Goal: Task Accomplishment & Management: Complete application form

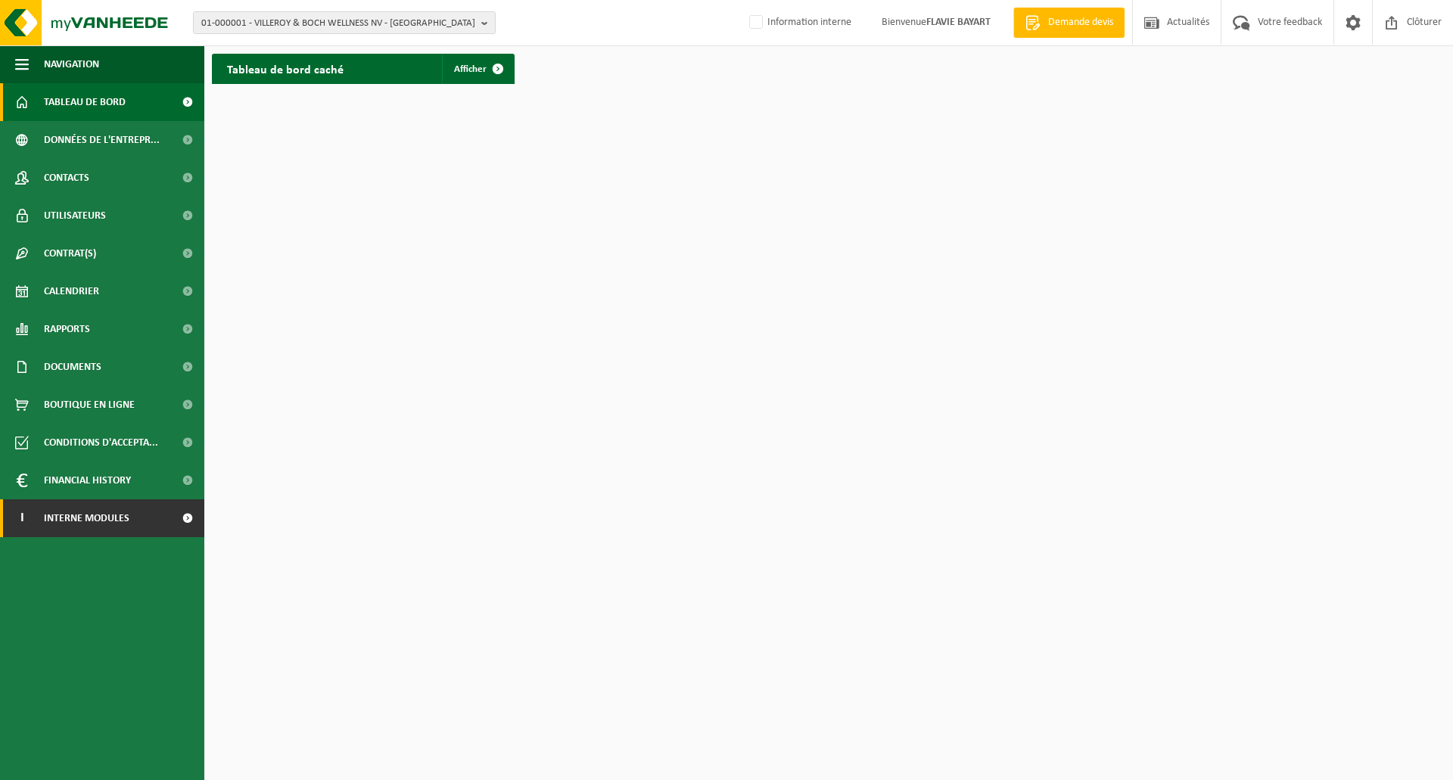
click at [144, 522] on link "I Interne modules" at bounding box center [102, 518] width 204 height 38
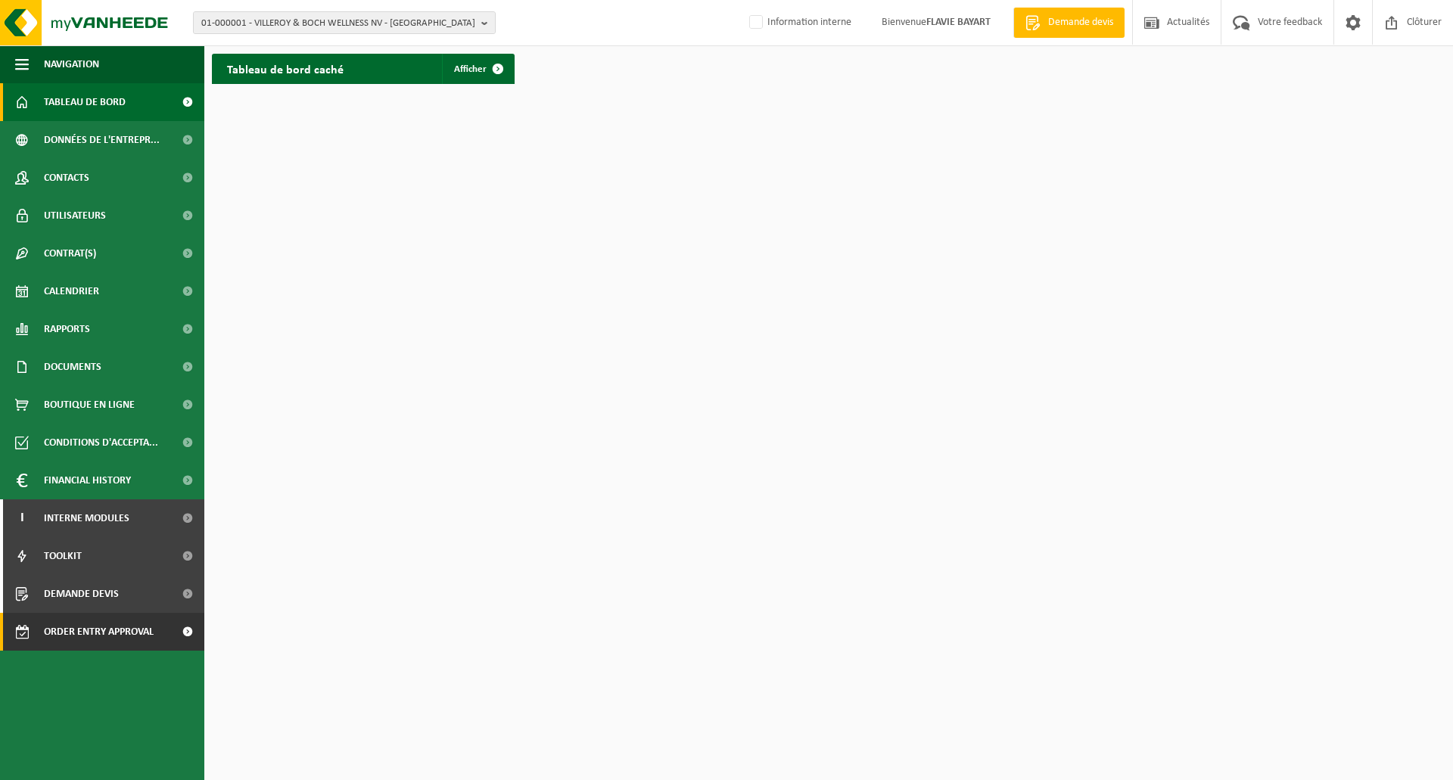
click at [120, 632] on span "Order entry approval" at bounding box center [99, 632] width 110 height 38
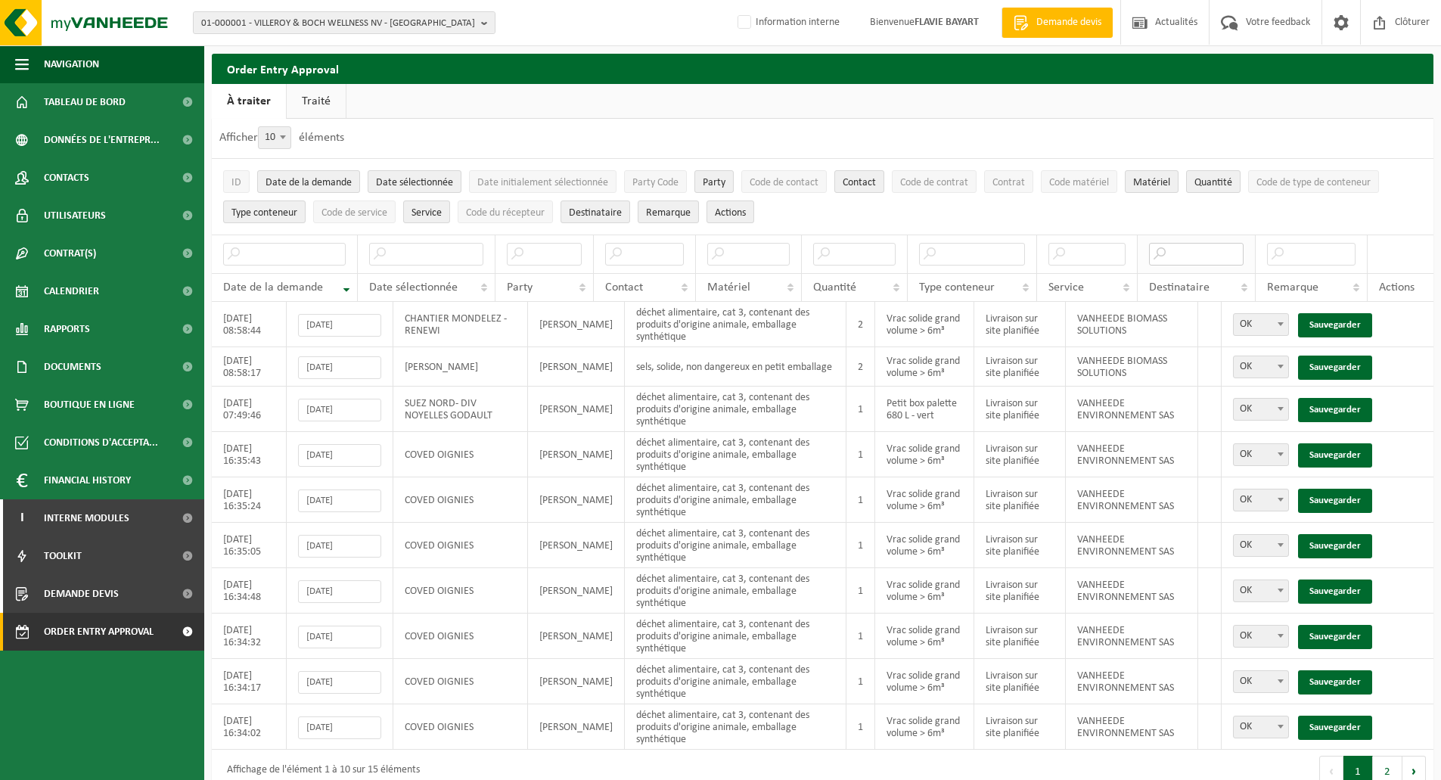
click at [1180, 253] on input "text" at bounding box center [1196, 254] width 95 height 23
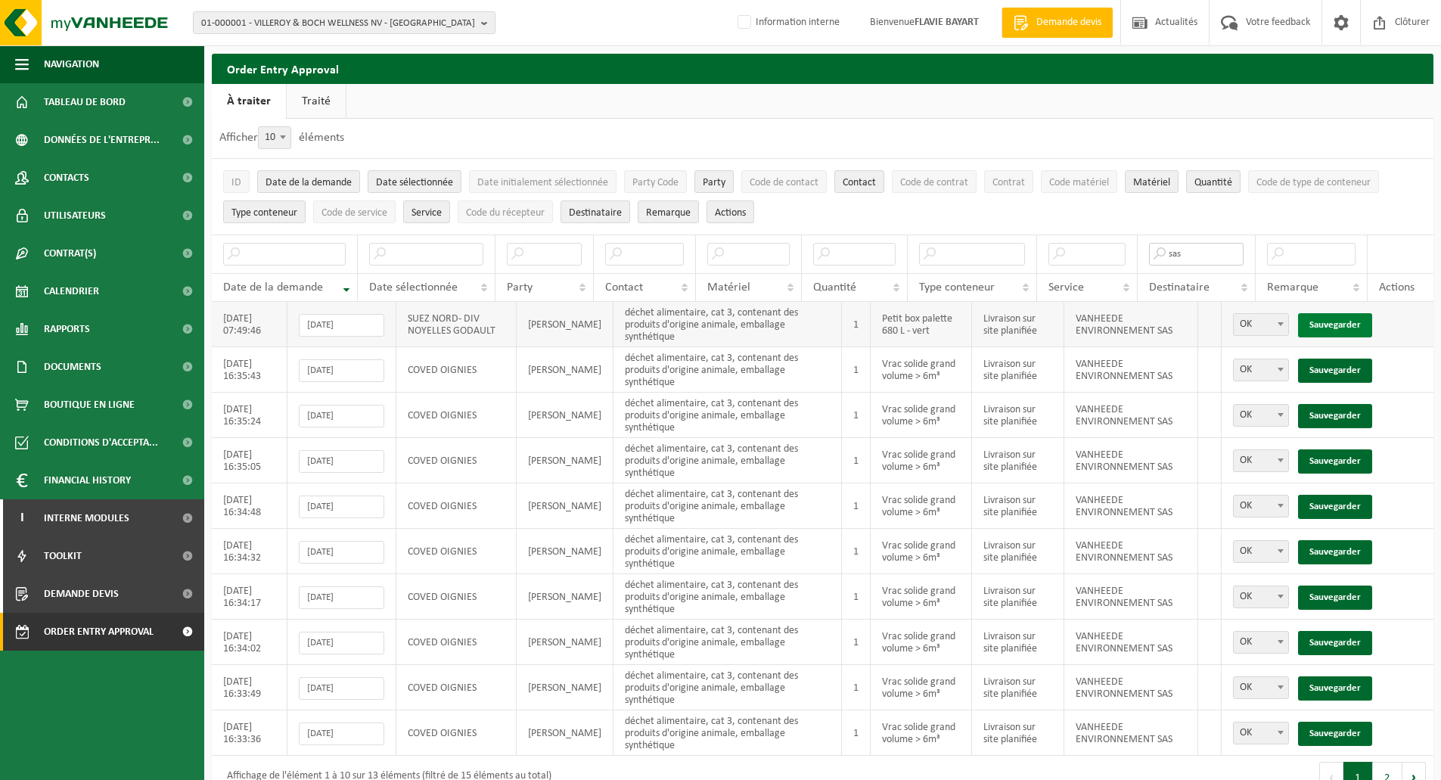
type input "sas"
click at [1331, 322] on link "Sauvegarder" at bounding box center [1335, 325] width 74 height 24
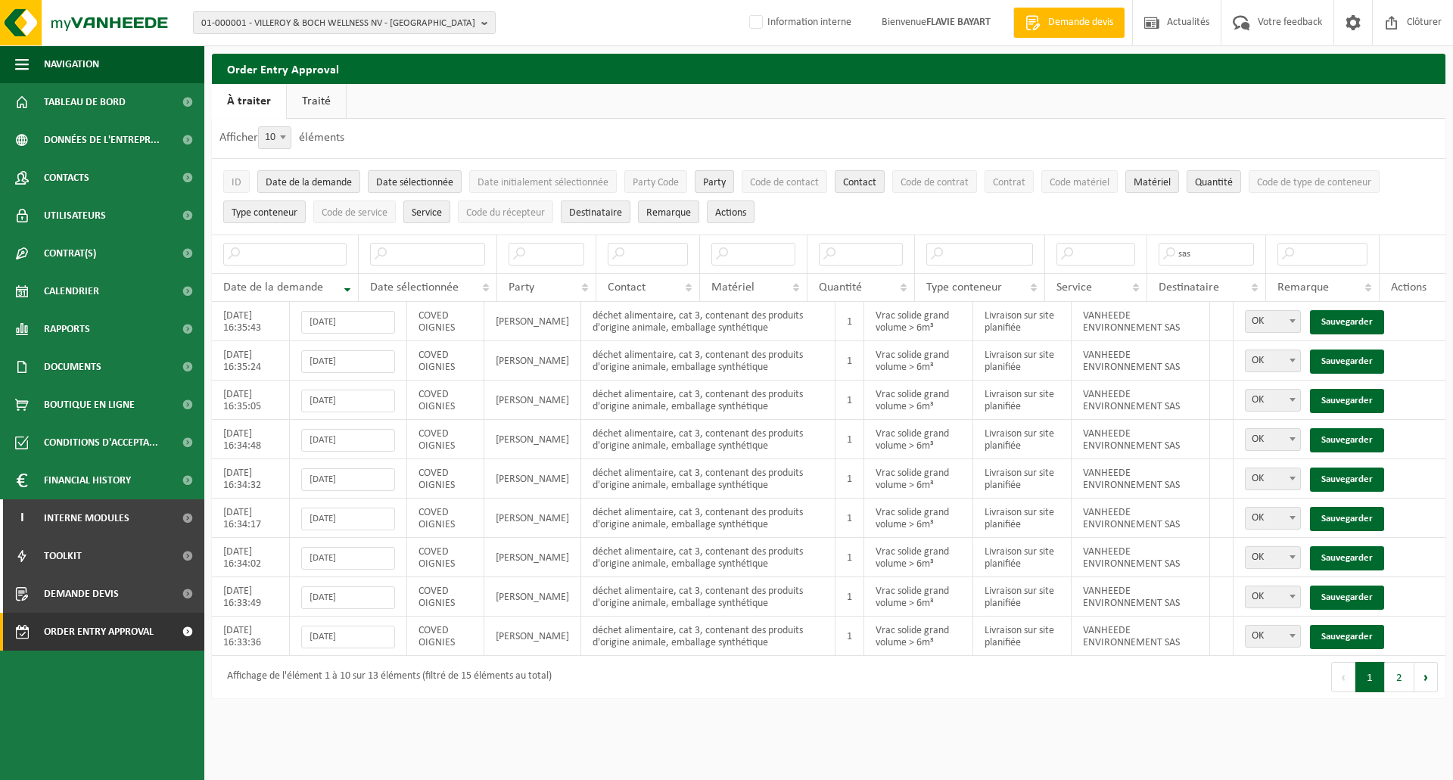
click at [1331, 322] on link "Sauvegarder" at bounding box center [1347, 322] width 74 height 24
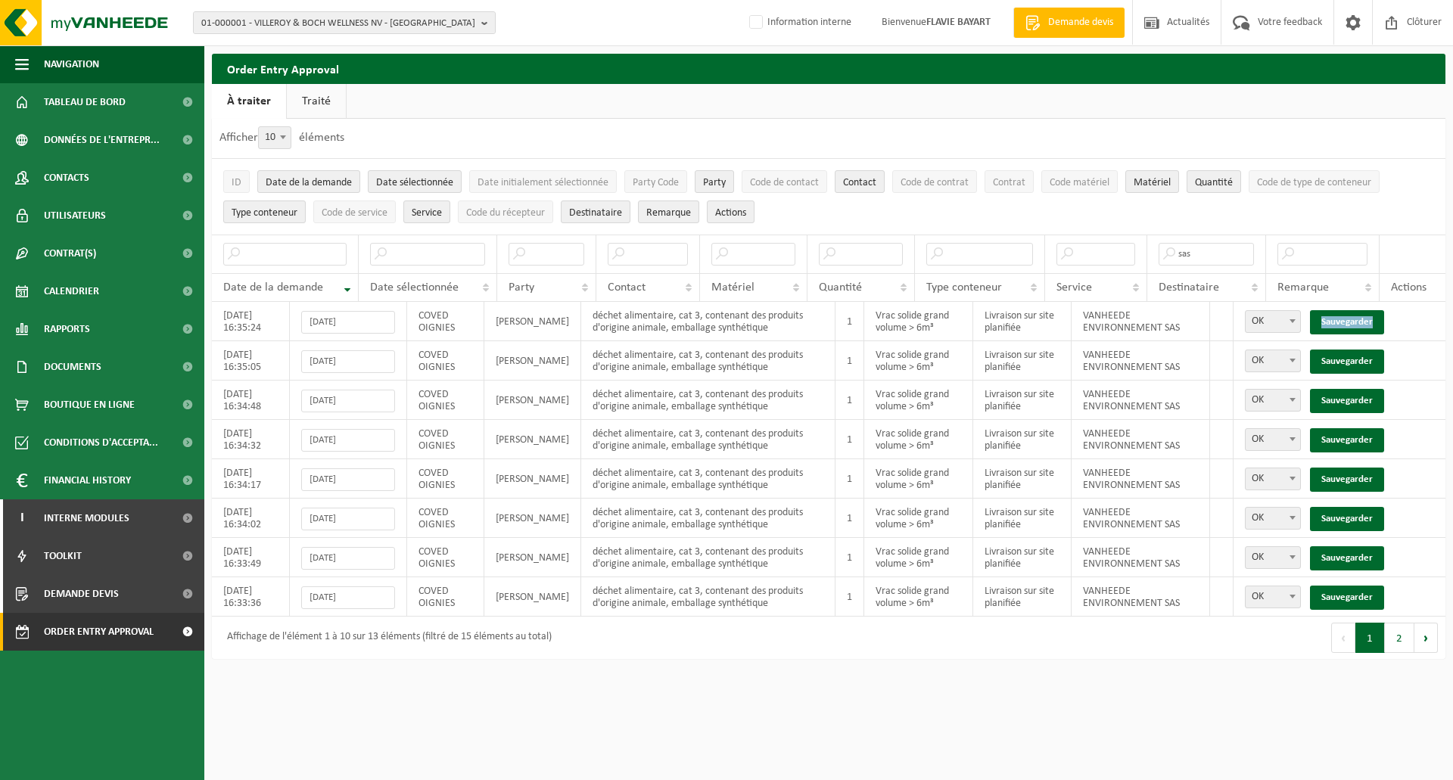
click at [1331, 322] on link "Sauvegarder" at bounding box center [1347, 322] width 74 height 24
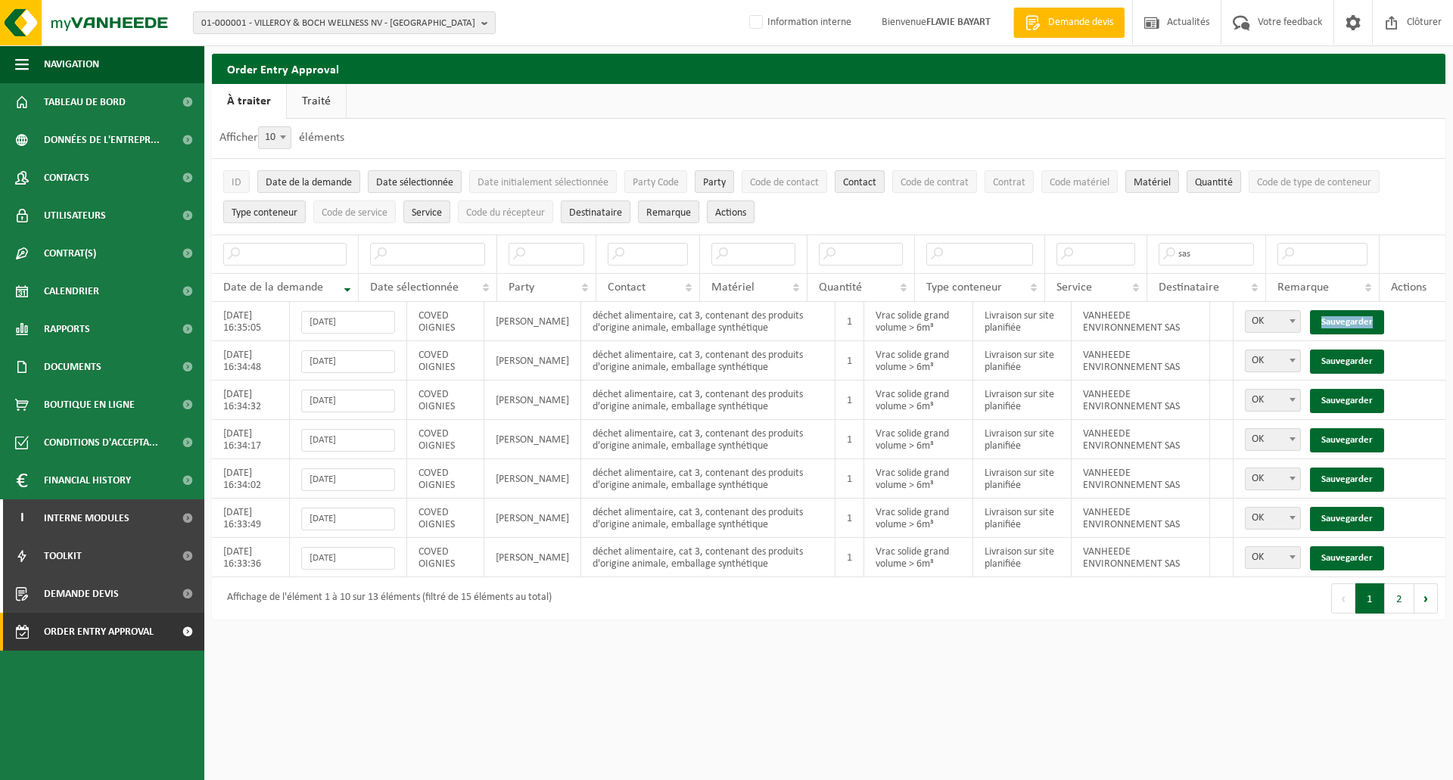
click at [1331, 322] on link "Sauvegarder" at bounding box center [1347, 322] width 74 height 24
click at [1331, 350] on link "Sauvegarder" at bounding box center [1347, 362] width 74 height 24
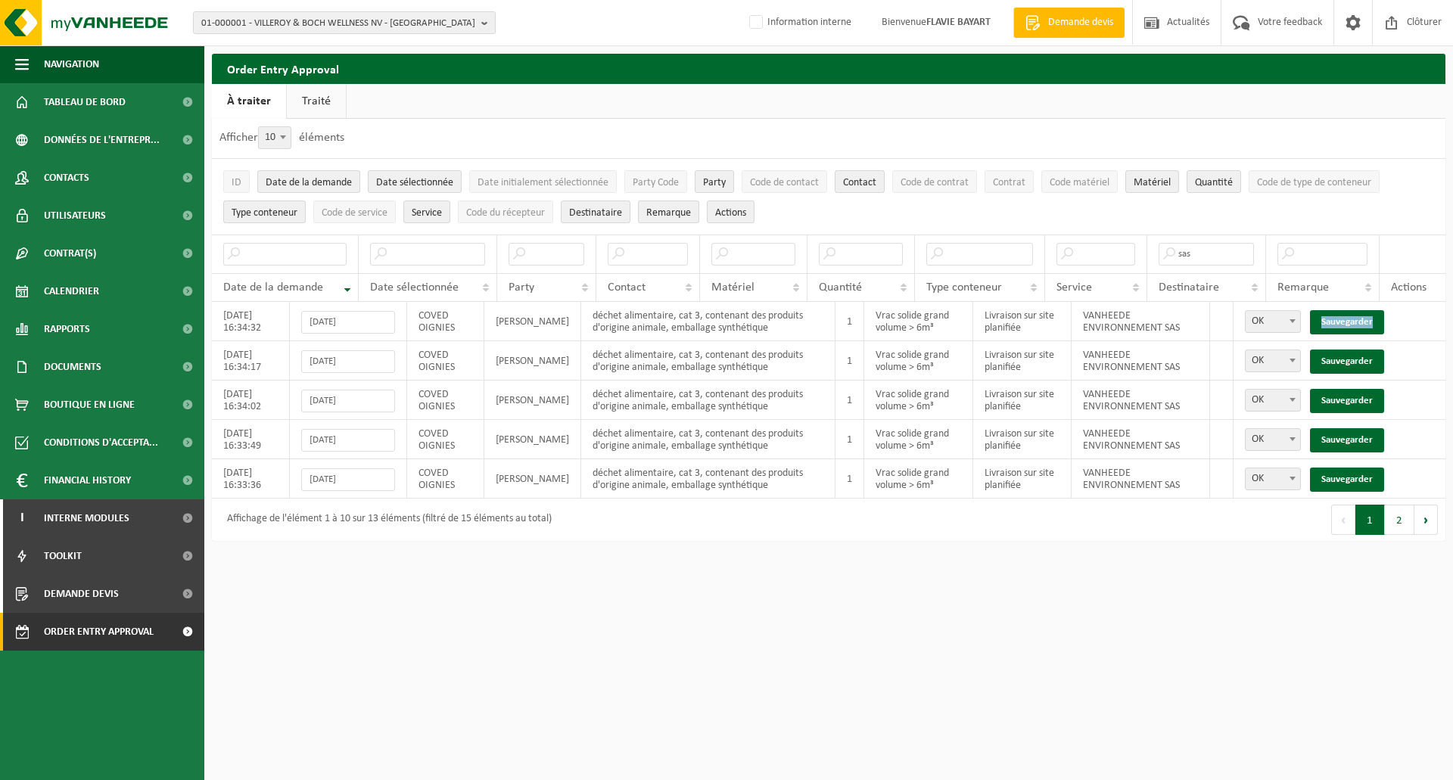
click at [1331, 322] on link "Sauvegarder" at bounding box center [1347, 322] width 74 height 24
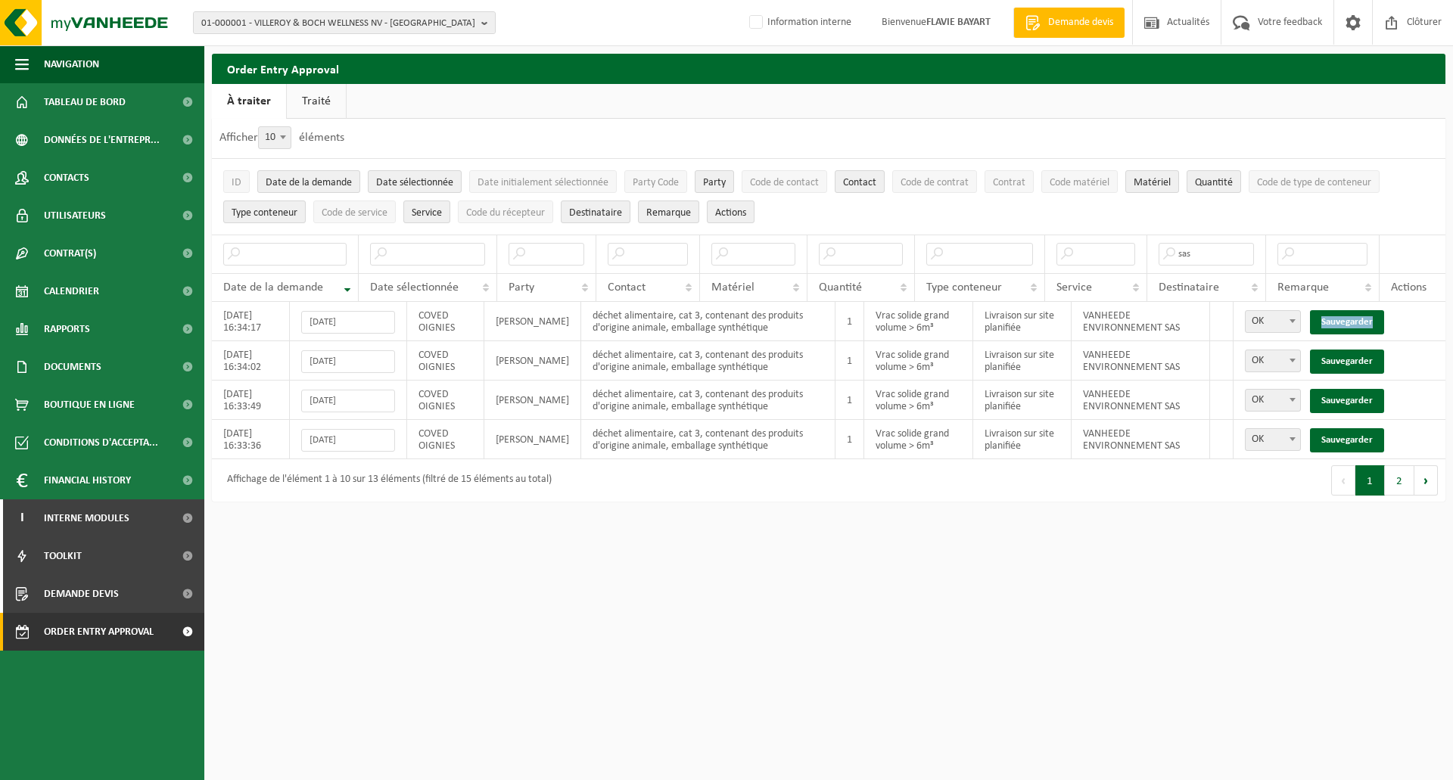
click at [1331, 322] on link "Sauvegarder" at bounding box center [1347, 322] width 74 height 24
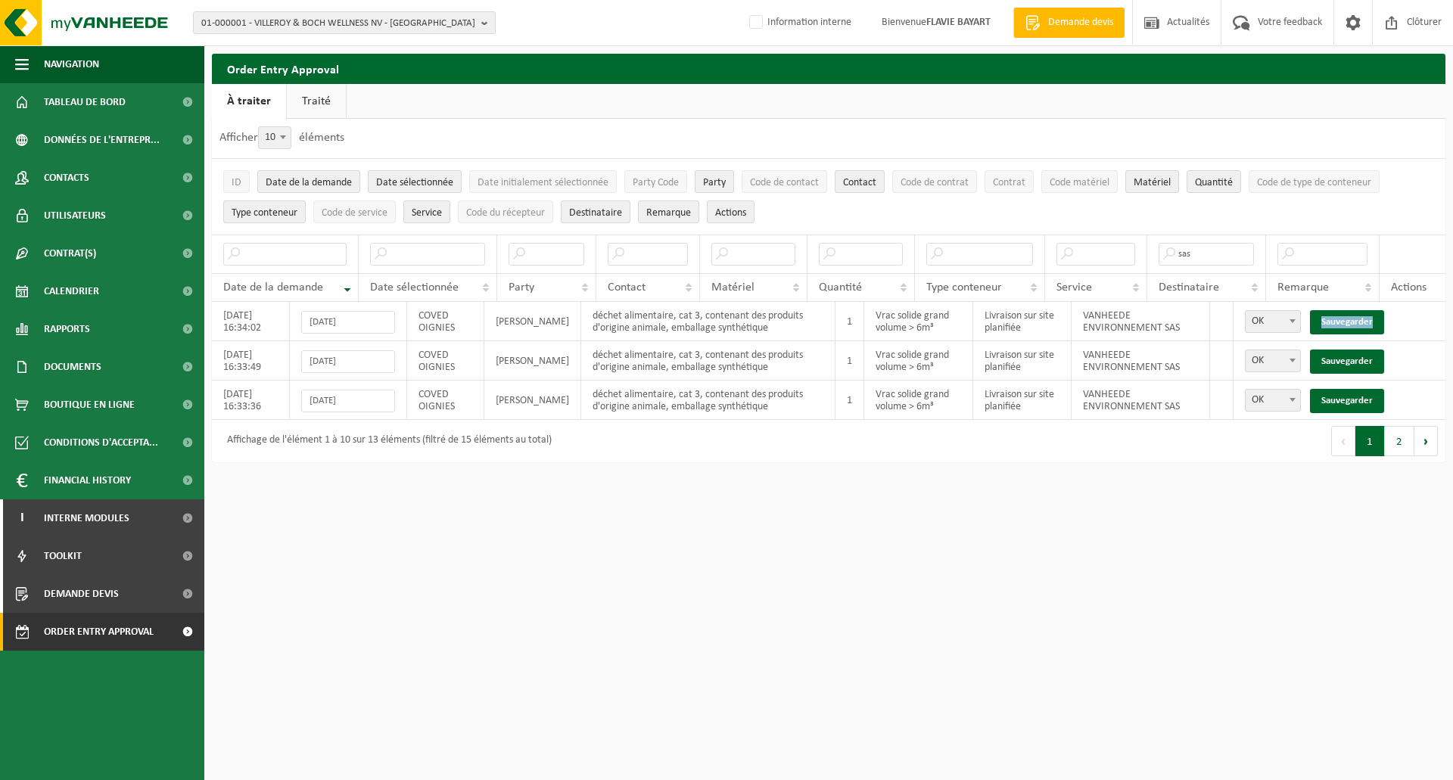
click at [1331, 322] on link "Sauvegarder" at bounding box center [1347, 322] width 74 height 24
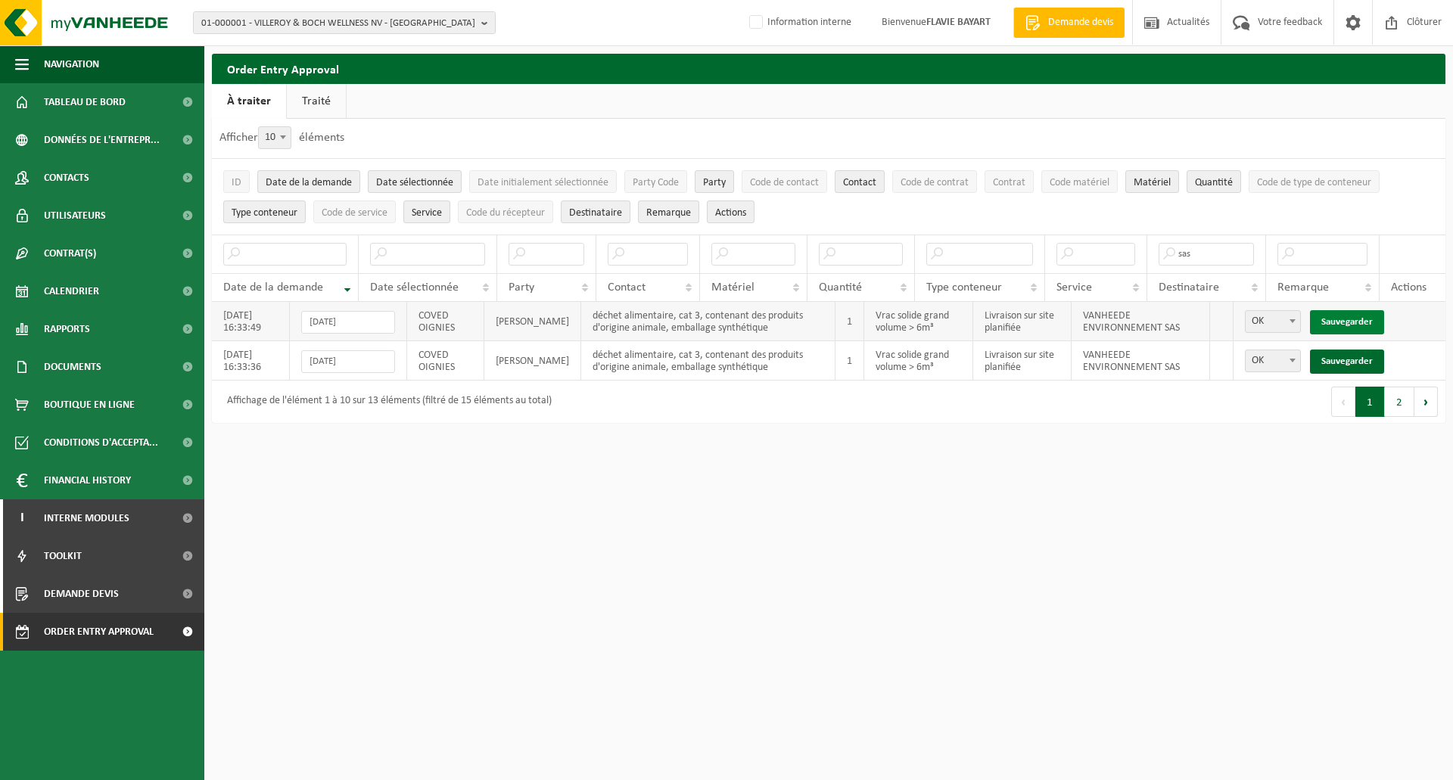
click at [1341, 320] on link "Sauvegarder" at bounding box center [1347, 322] width 74 height 24
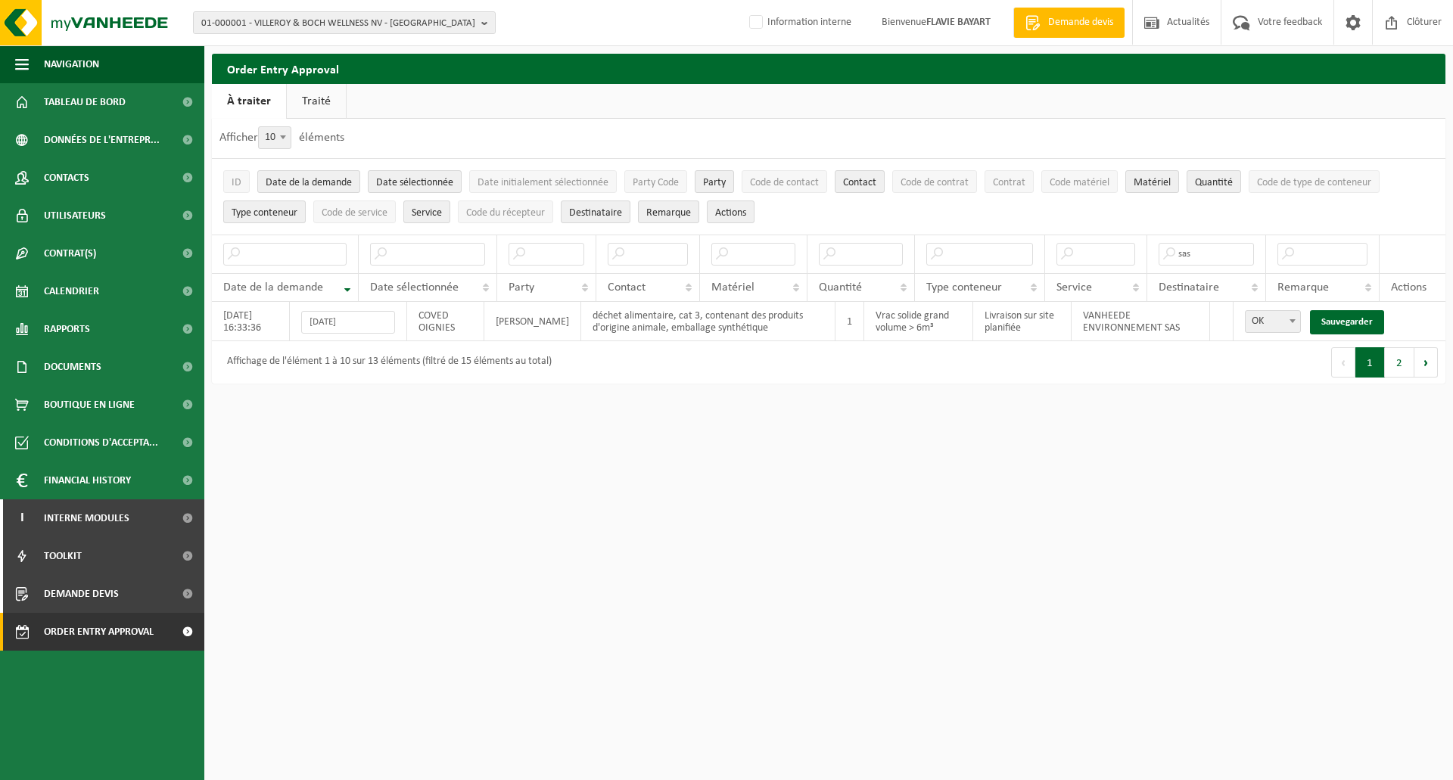
click at [1341, 320] on link "Sauvegarder" at bounding box center [1347, 322] width 74 height 24
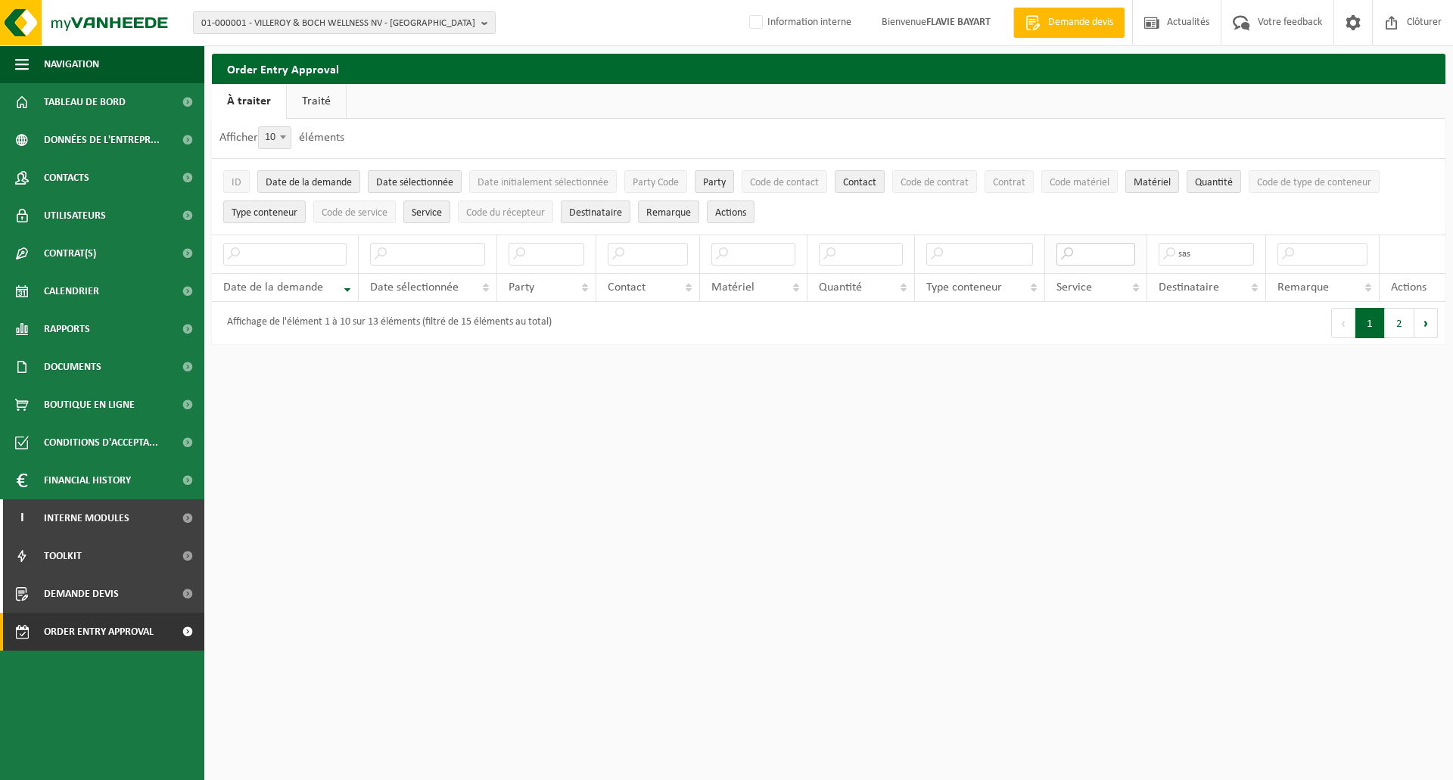
click at [1088, 254] on input "text" at bounding box center [1095, 254] width 79 height 23
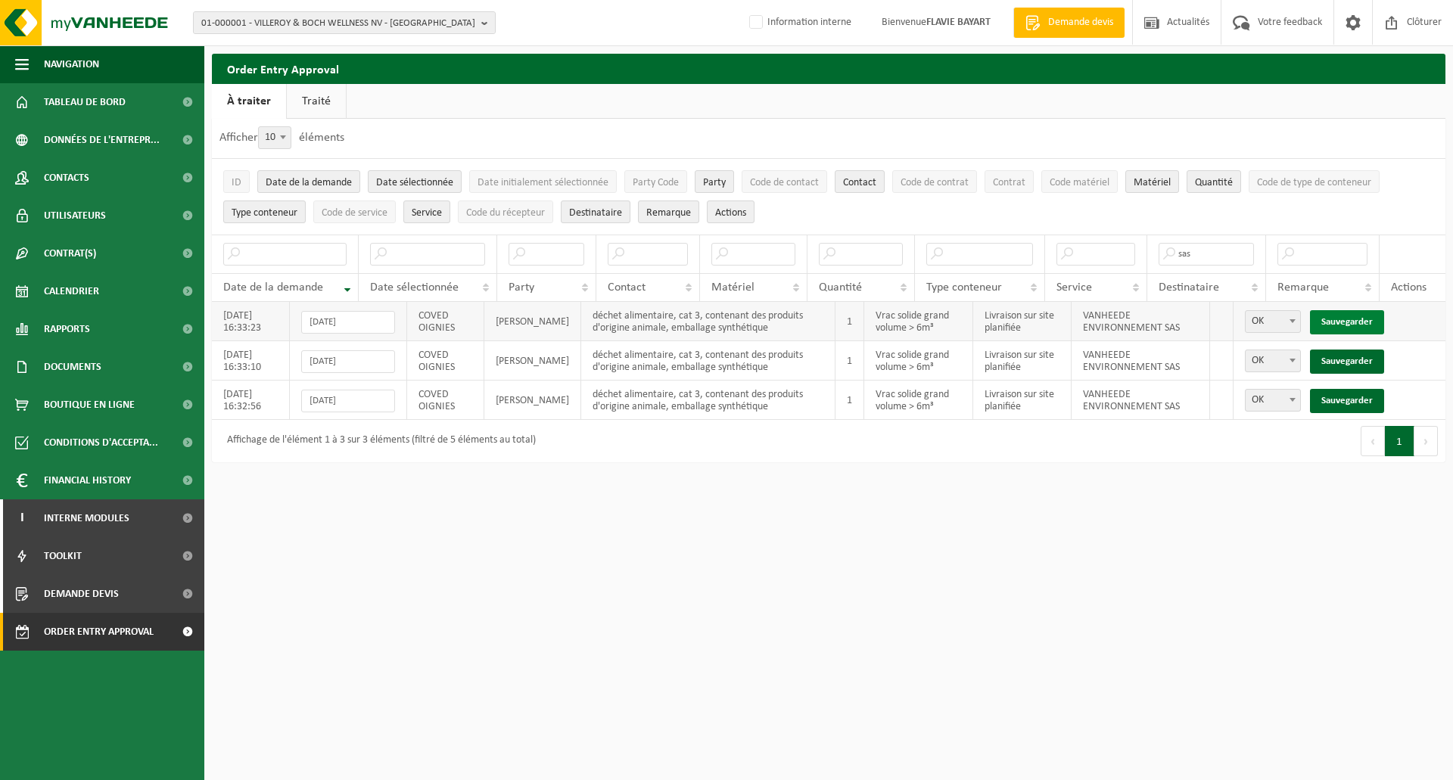
click at [1349, 323] on link "Sauvegarder" at bounding box center [1347, 322] width 74 height 24
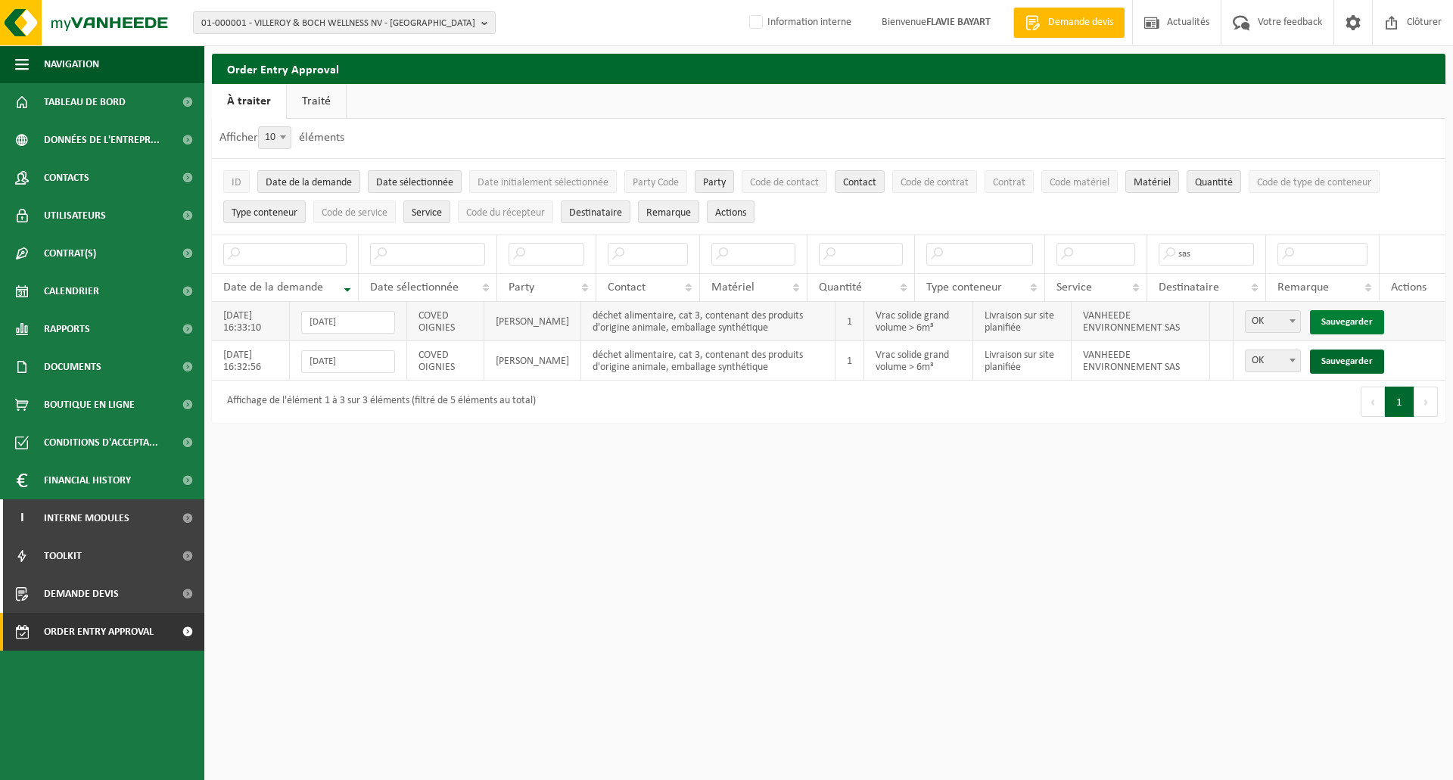
click at [1347, 322] on link "Sauvegarder" at bounding box center [1347, 322] width 74 height 24
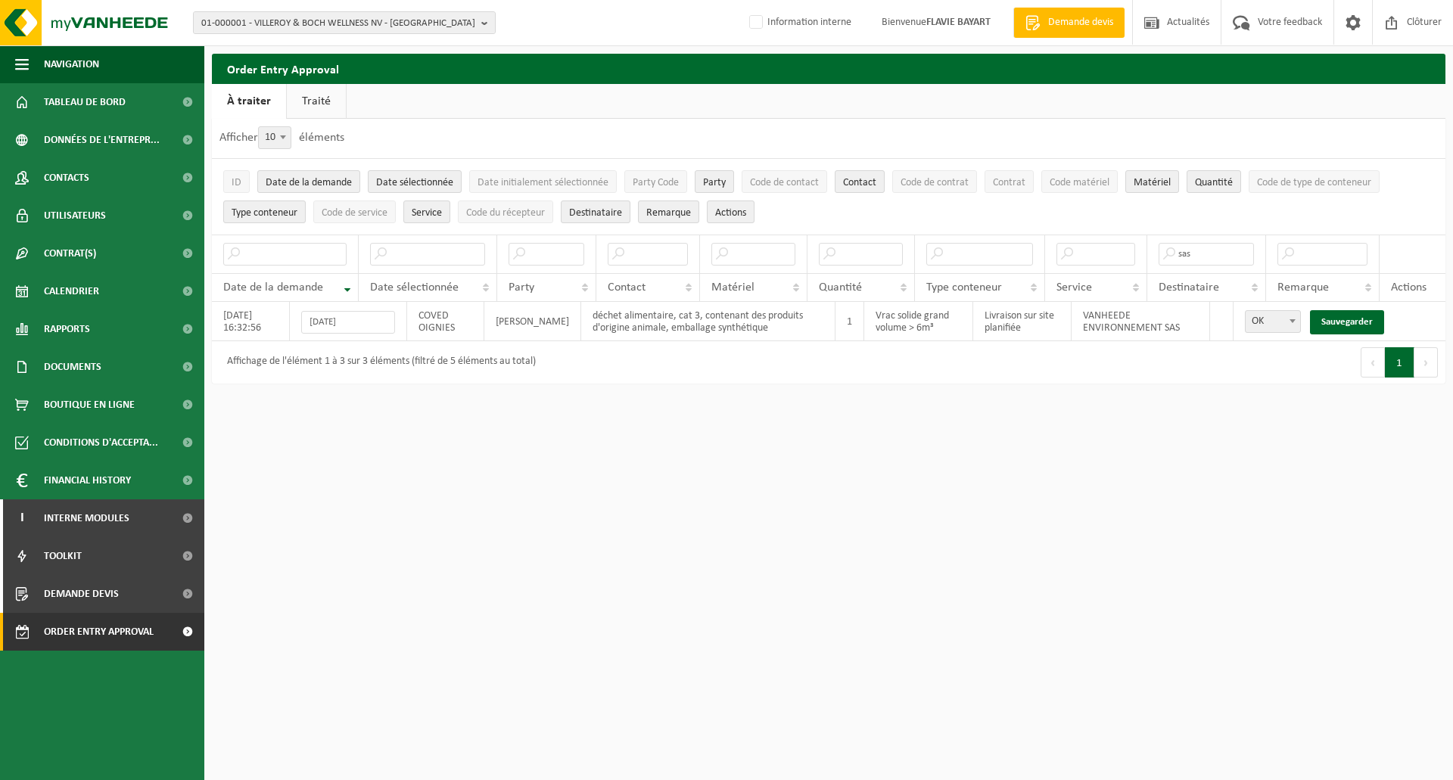
click at [1347, 322] on link "Sauvegarder" at bounding box center [1347, 322] width 74 height 24
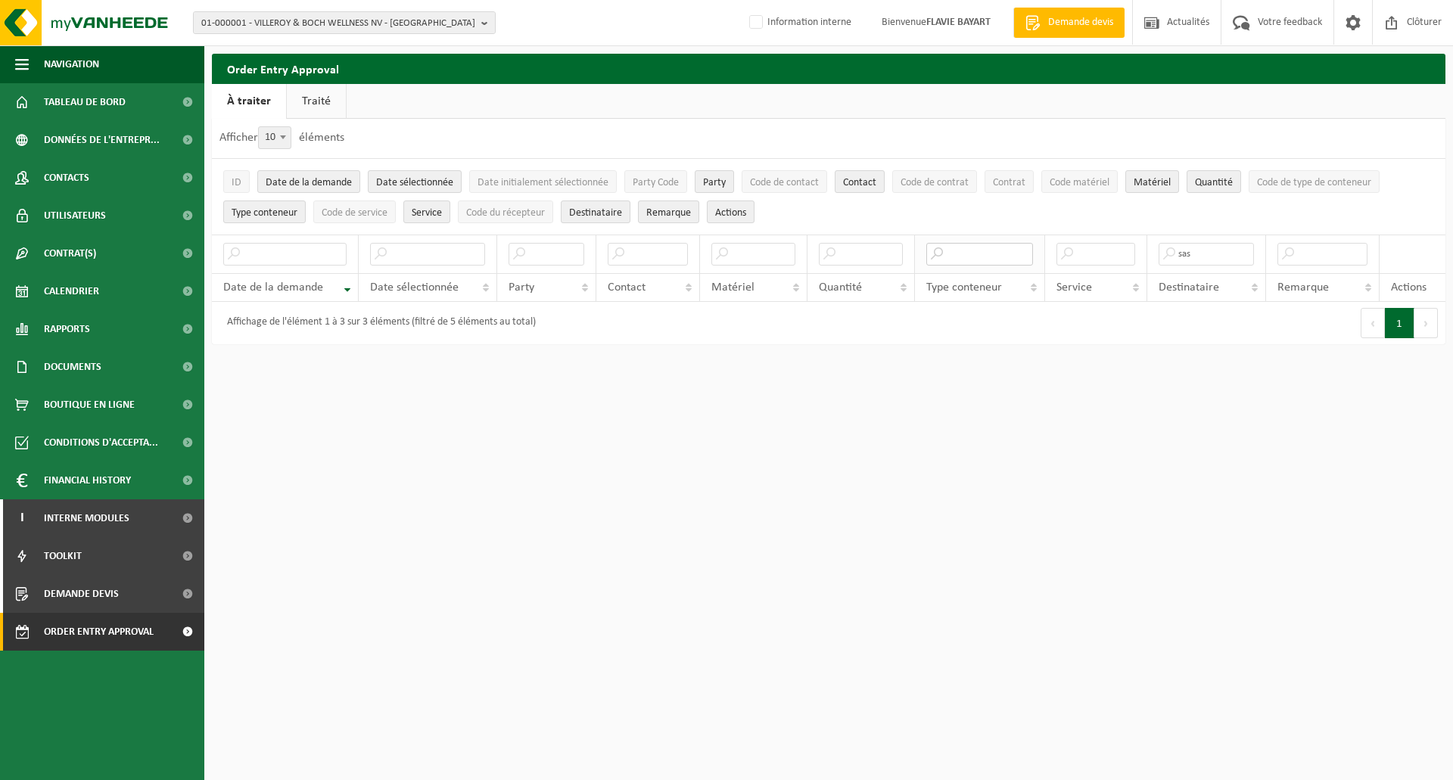
click at [956, 256] on input "text" at bounding box center [979, 254] width 107 height 23
